Goal: Information Seeking & Learning: Check status

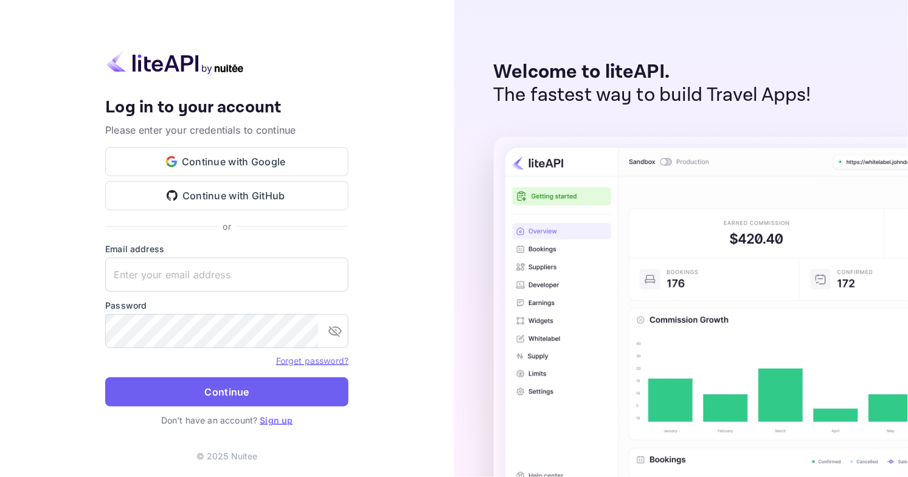
type input "[EMAIL_ADDRESS][DOMAIN_NAME]"
click at [267, 401] on button "Continue" at bounding box center [226, 392] width 243 height 29
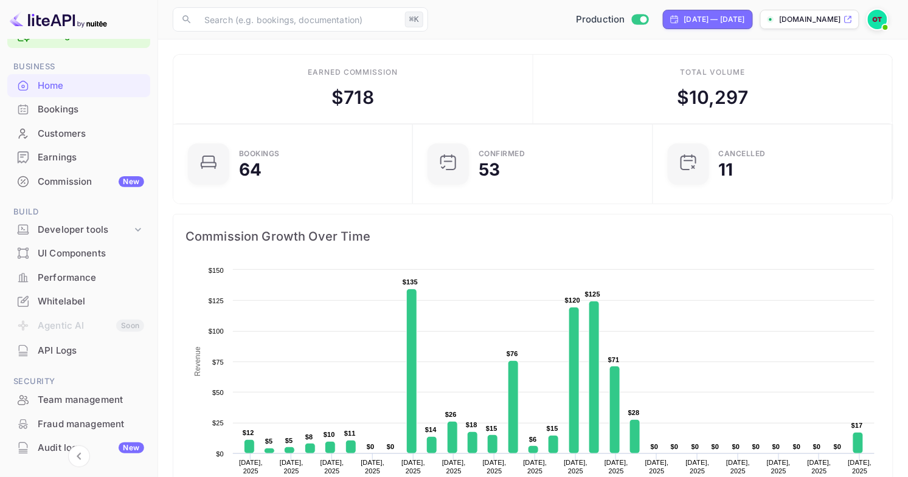
scroll to position [32, 0]
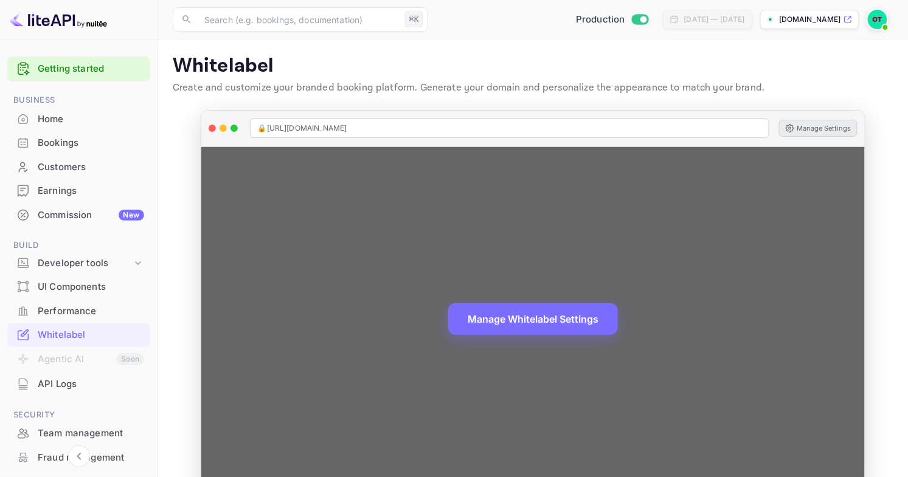
click at [815, 123] on button "Manage Settings" at bounding box center [818, 128] width 78 height 17
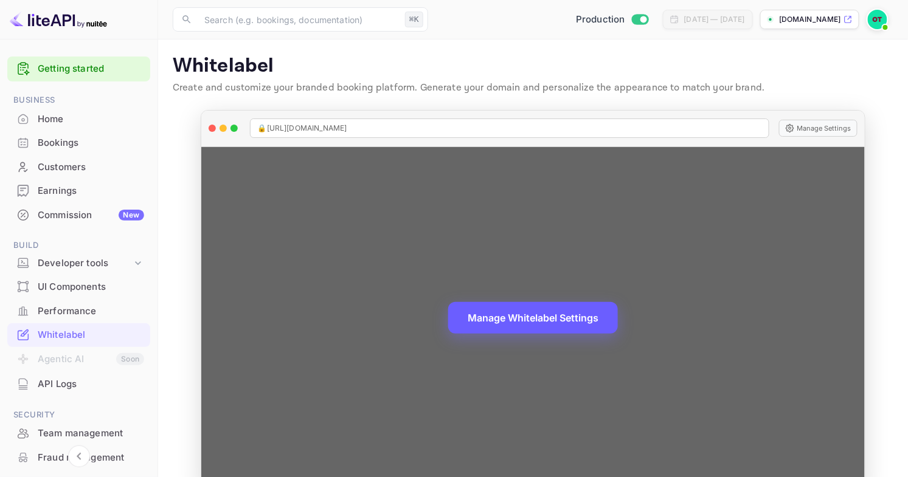
click at [562, 327] on button "Manage Whitelabel Settings" at bounding box center [533, 318] width 170 height 32
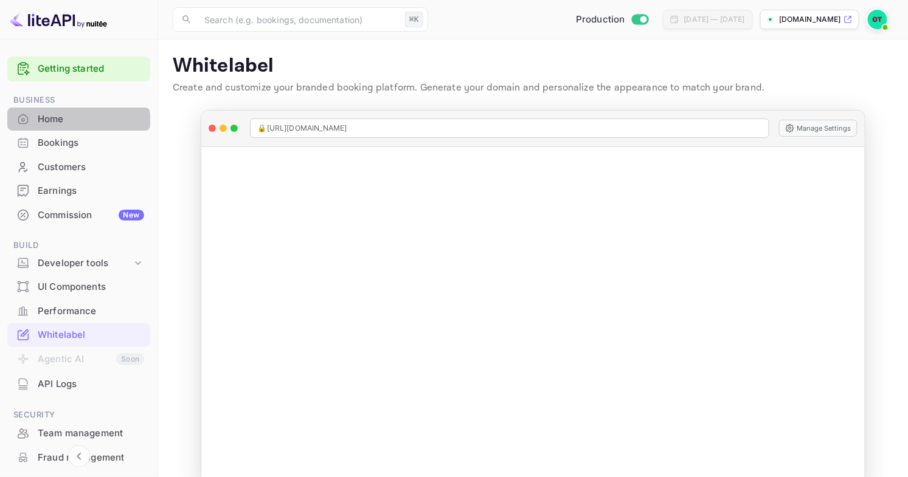
click at [69, 128] on div "Home" at bounding box center [78, 120] width 143 height 24
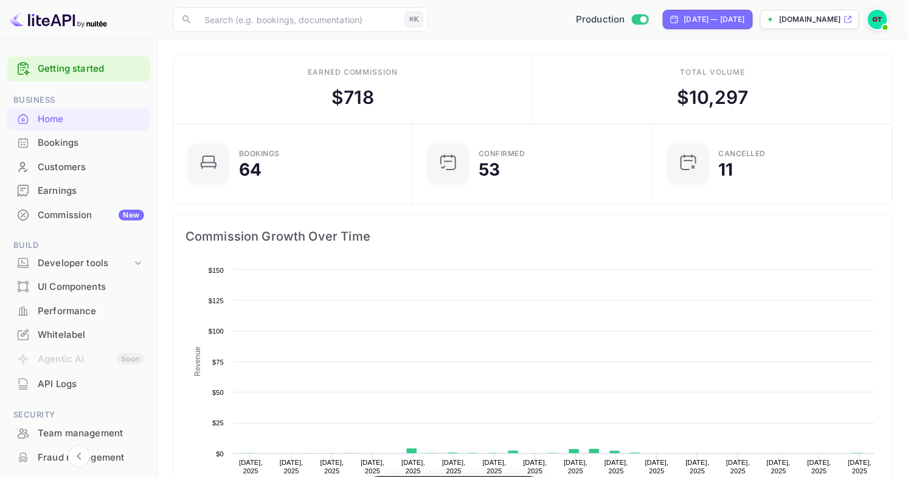
scroll to position [198, 232]
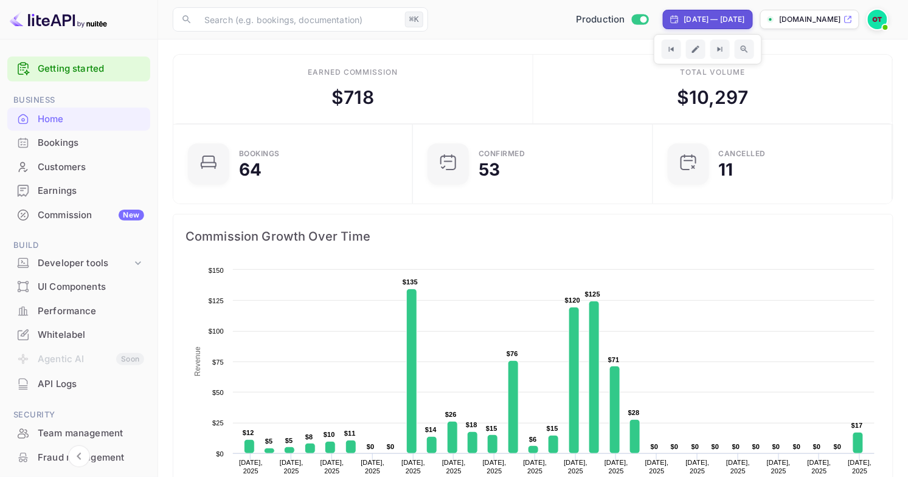
click at [117, 135] on div "Bookings" at bounding box center [78, 143] width 143 height 24
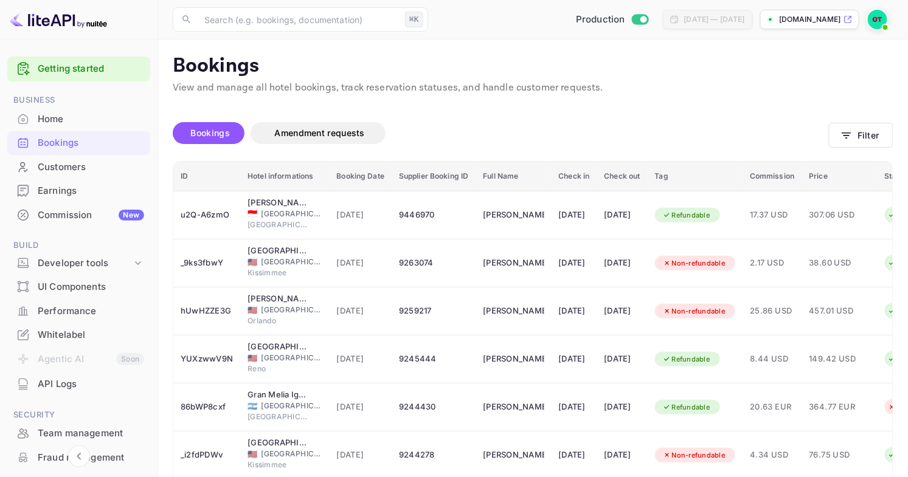
click at [716, 99] on div "Unsaved Changes Bookings Amendment requests Filter ID Hotel informations Bookin…" at bounding box center [525, 402] width 735 height 614
click at [663, 113] on div "Bookings Amendment requests" at bounding box center [501, 135] width 656 height 51
click at [681, 93] on p "View and manage all hotel bookings, track reservation statuses, and handle cust…" at bounding box center [533, 88] width 721 height 15
click at [698, 88] on p "View and manage all hotel bookings, track reservation statuses, and handle cust…" at bounding box center [533, 88] width 721 height 15
click at [675, 89] on p "View and manage all hotel bookings, track reservation statuses, and handle cust…" at bounding box center [533, 88] width 721 height 15
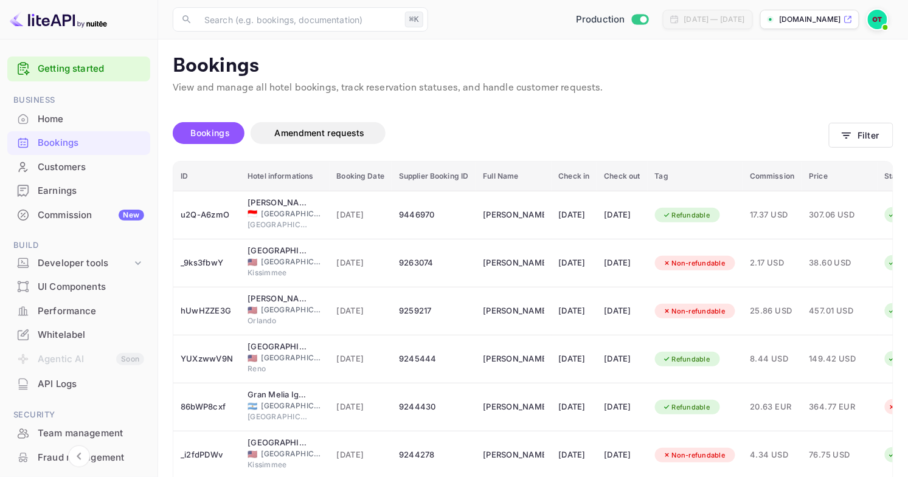
click at [675, 89] on p "View and manage all hotel bookings, track reservation statuses, and handle cust…" at bounding box center [533, 88] width 721 height 15
click at [696, 94] on p "View and manage all hotel bookings, track reservation statuses, and handle cust…" at bounding box center [533, 88] width 721 height 15
click at [651, 99] on div "Unsaved Changes Bookings Amendment requests Filter ID Hotel informations Bookin…" at bounding box center [525, 402] width 735 height 614
click at [65, 114] on div "Home" at bounding box center [91, 120] width 106 height 14
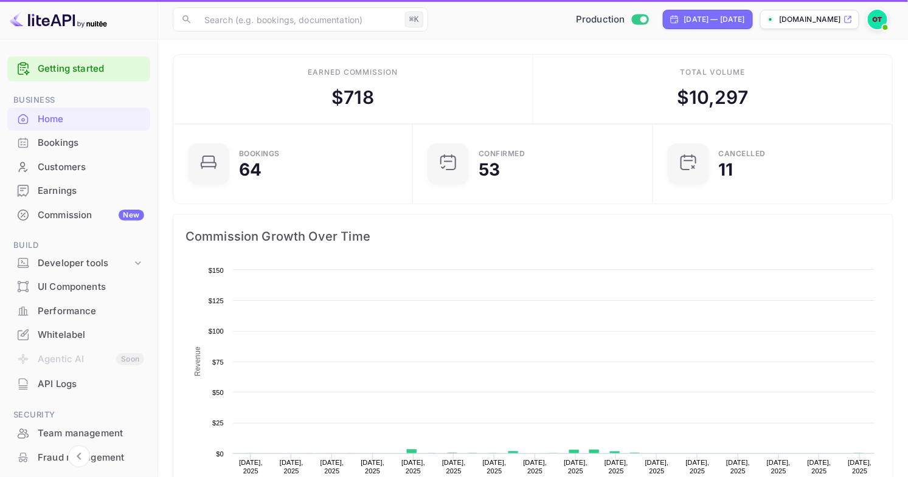
scroll to position [198, 232]
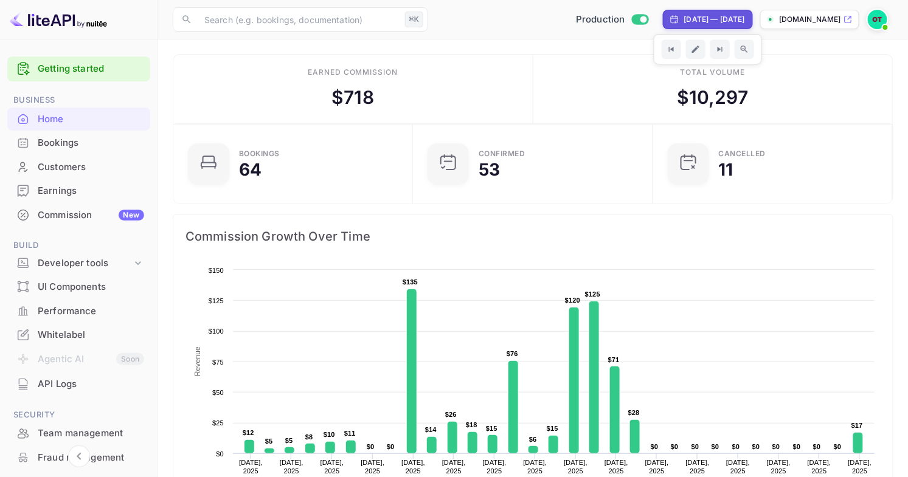
click at [753, 20] on div "[DATE] — [DATE]" at bounding box center [708, 19] width 90 height 19
select select "7"
select select "2025"
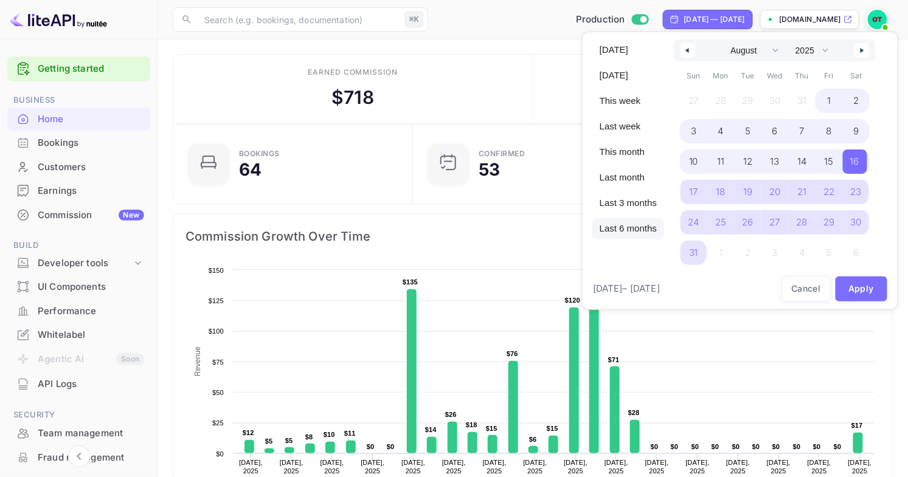
click at [623, 233] on span "Last 6 months" at bounding box center [628, 228] width 72 height 21
select select "2"
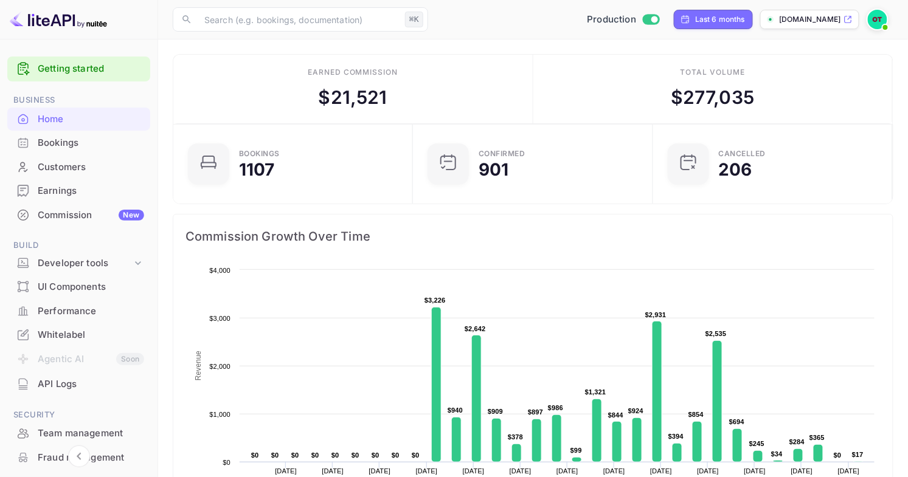
scroll to position [198, 232]
click at [738, 12] on div "Last 6 months" at bounding box center [713, 19] width 79 height 19
select select "2"
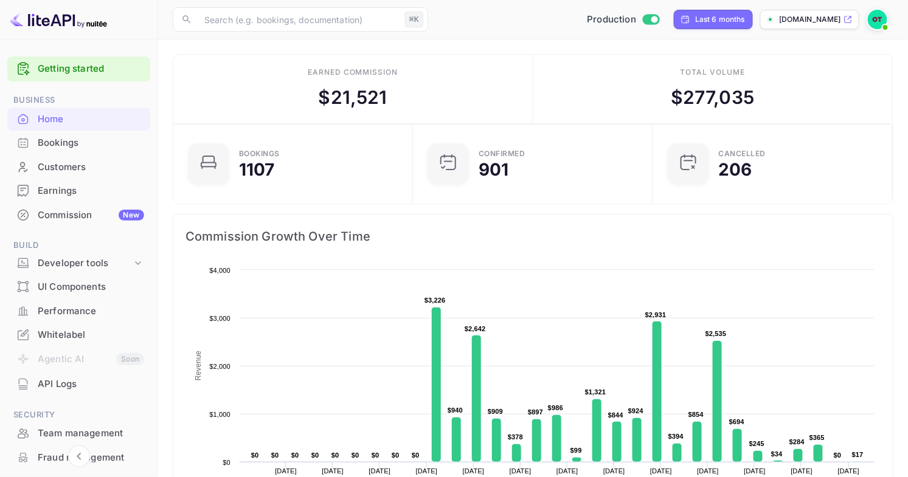
select select "2025"
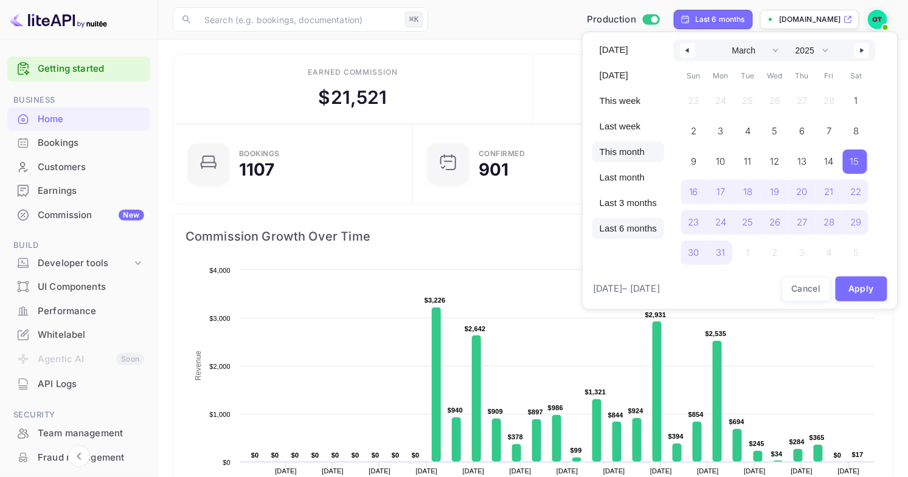
click at [631, 154] on span "This month" at bounding box center [628, 152] width 72 height 21
select select "8"
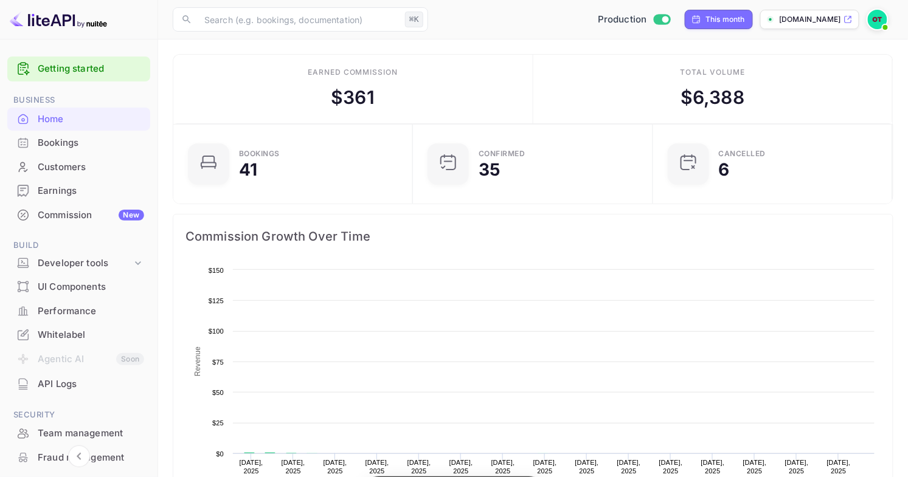
scroll to position [198, 232]
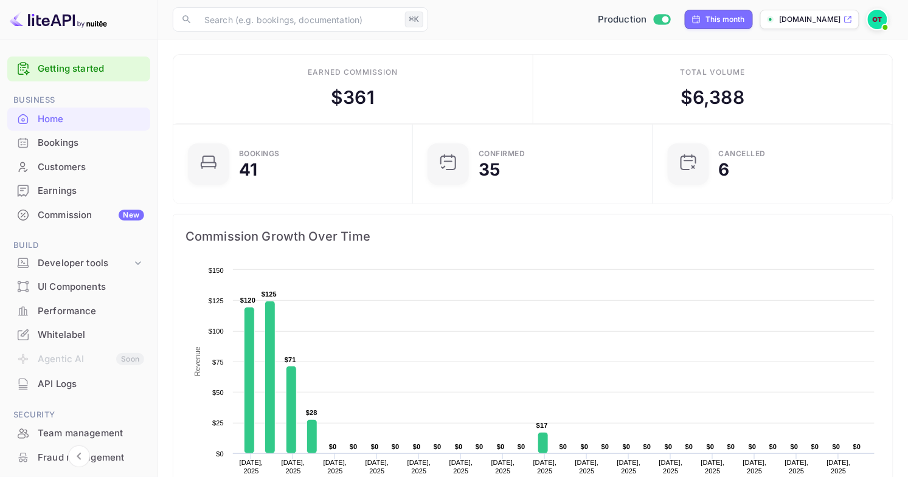
click at [515, 35] on div "​ ⌘K ​ Production This month [DOMAIN_NAME]" at bounding box center [533, 19] width 750 height 39
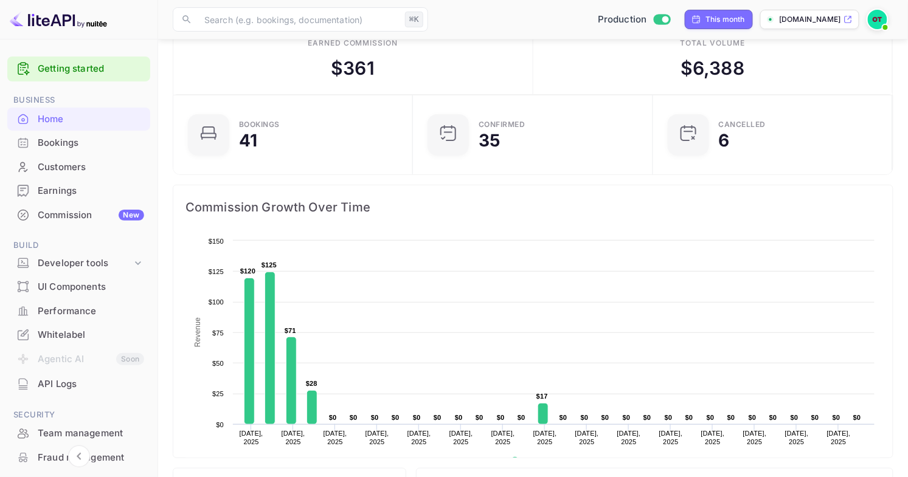
scroll to position [0, 0]
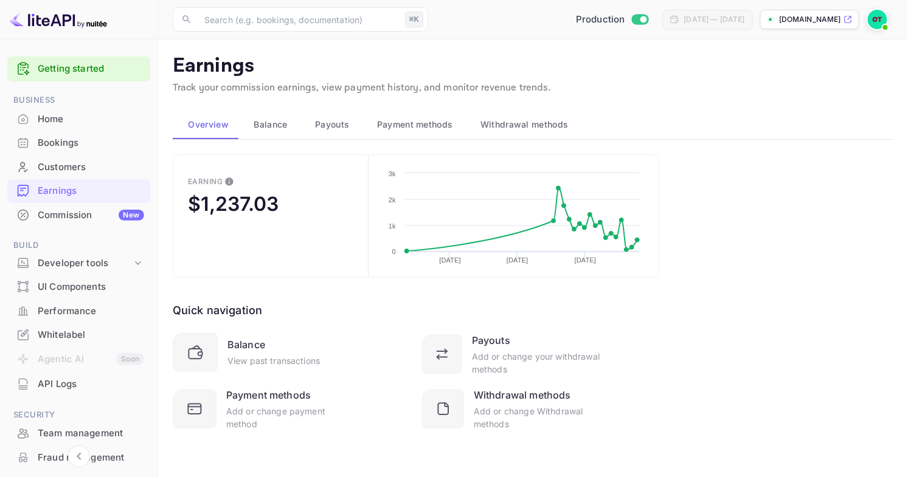
click at [800, 209] on div "Earning $1,237.03 Created with Highcharts 10.3.3 01/01/2025 04/01/2025 07/01/20…" at bounding box center [533, 307] width 721 height 306
click at [720, 16] on div "[DATE] — [DATE]" at bounding box center [714, 19] width 61 height 11
click at [327, 124] on span "Payouts" at bounding box center [332, 124] width 34 height 15
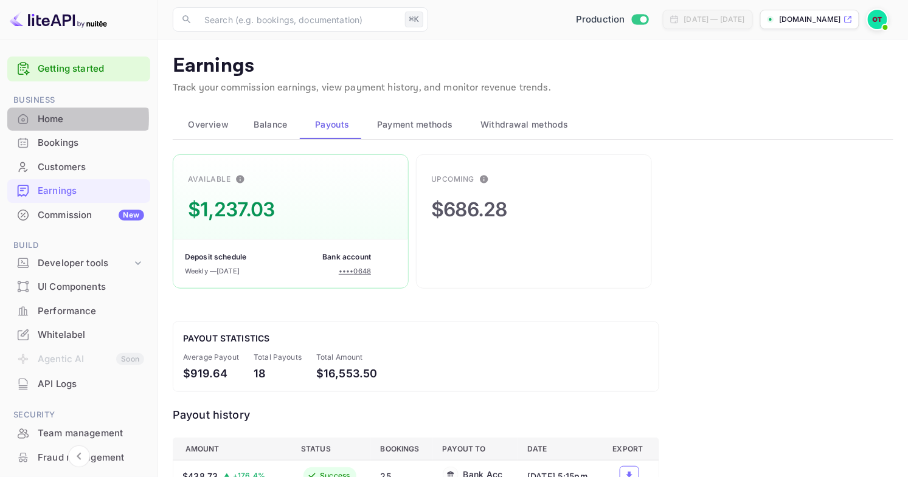
click at [40, 118] on div "Home" at bounding box center [91, 120] width 106 height 14
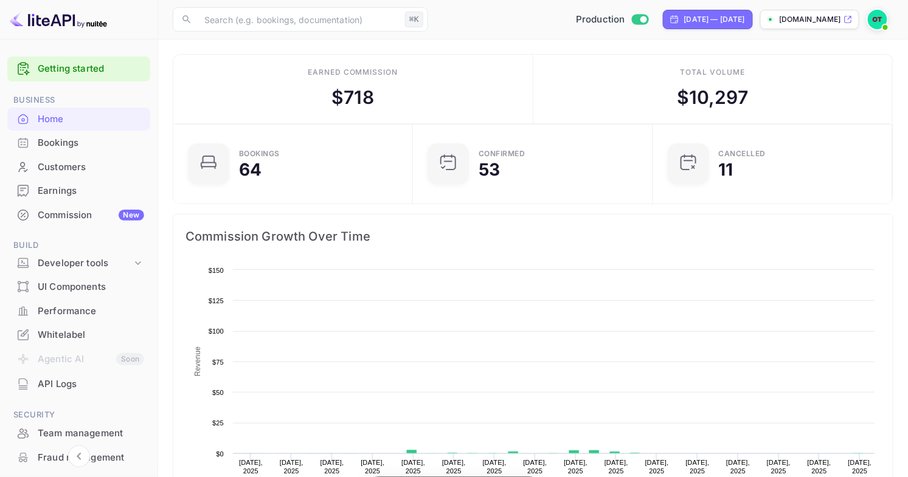
scroll to position [198, 232]
